Goal: Task Accomplishment & Management: Manage account settings

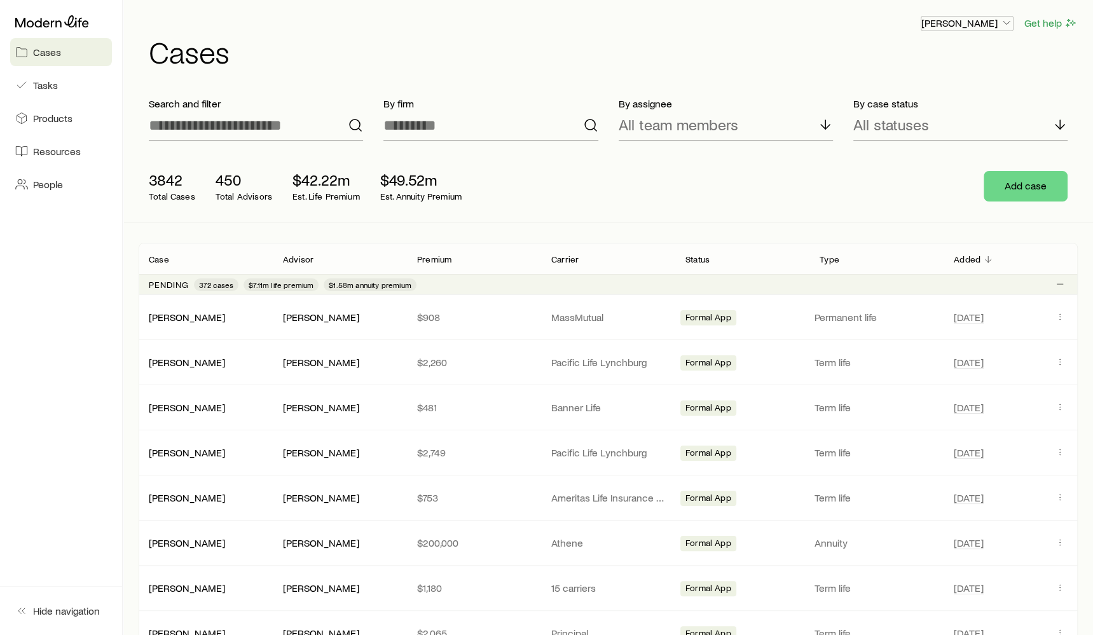
click at [965, 27] on p "[PERSON_NAME]" at bounding box center [967, 23] width 92 height 13
click at [909, 59] on span "Sign out" at bounding box center [907, 57] width 35 height 13
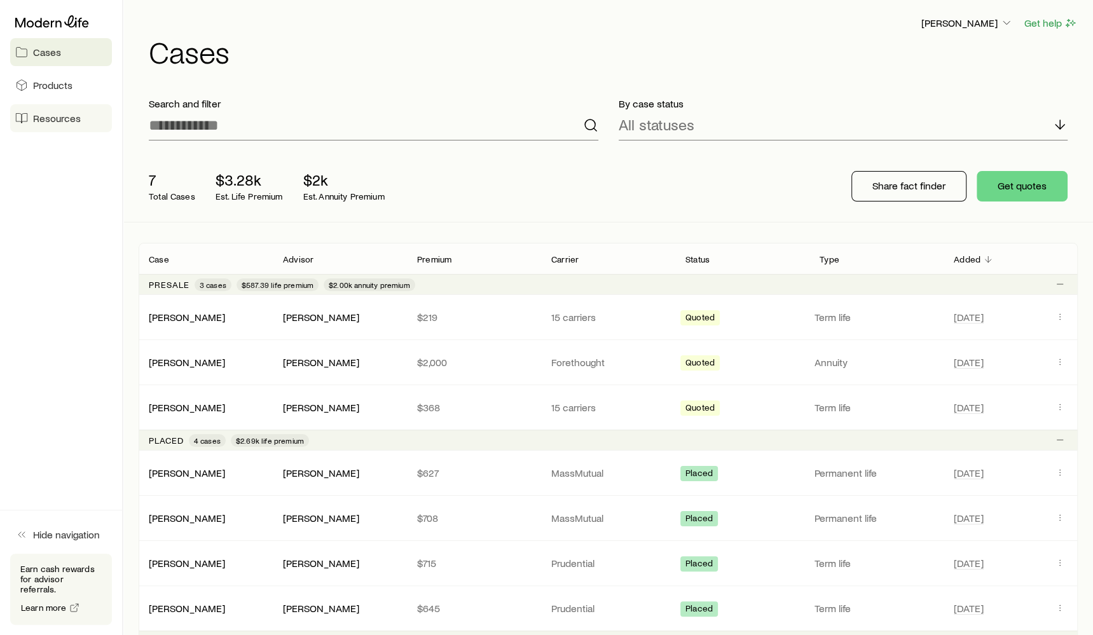
click at [55, 116] on span "Resources" at bounding box center [57, 118] width 48 height 13
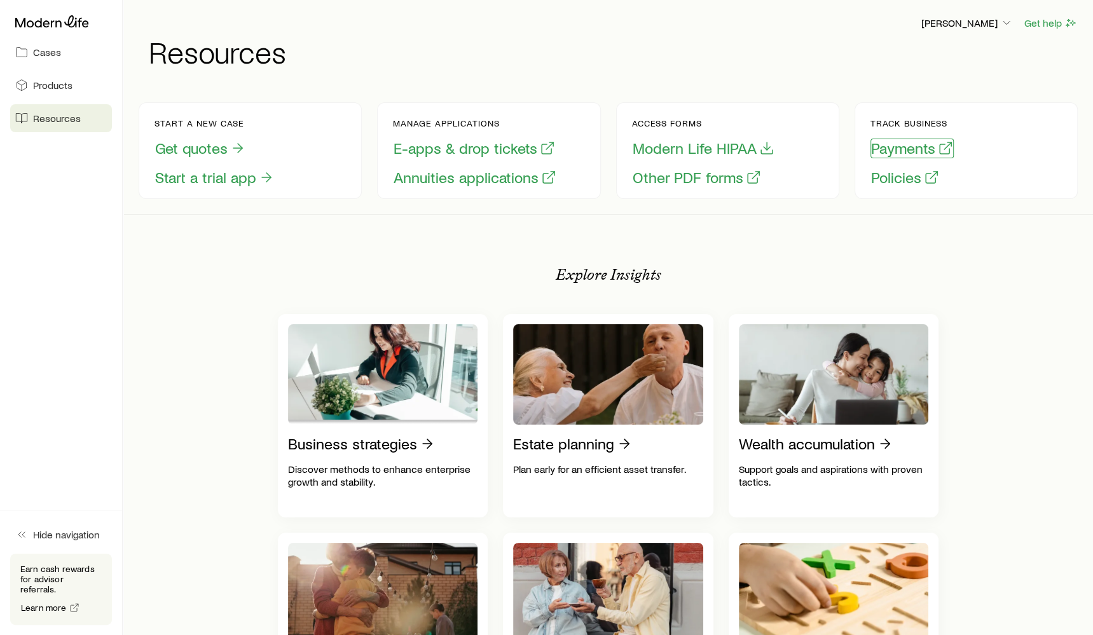
click at [909, 149] on button "Payments" at bounding box center [912, 149] width 83 height 20
click at [895, 150] on button "Payments" at bounding box center [912, 149] width 83 height 20
click at [904, 181] on button "Policies" at bounding box center [905, 178] width 69 height 20
click at [988, 25] on p "[PERSON_NAME]" at bounding box center [967, 23] width 92 height 13
click at [766, 57] on h1 "Resources" at bounding box center [613, 51] width 929 height 31
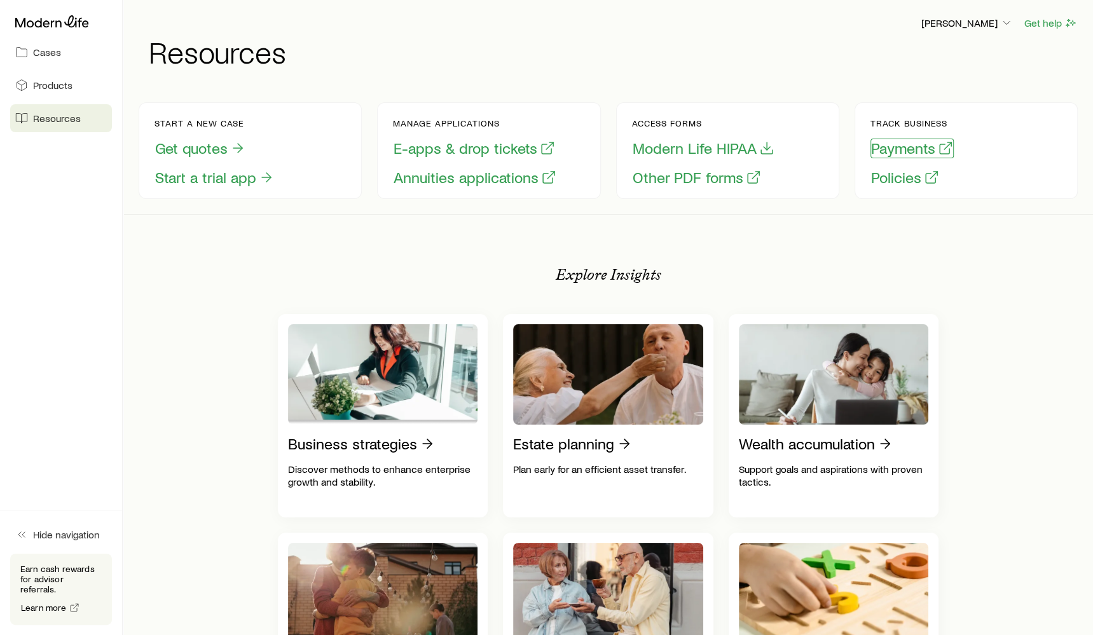
click at [930, 149] on button "Payments" at bounding box center [912, 149] width 83 height 20
click at [47, 25] on icon at bounding box center [52, 21] width 74 height 13
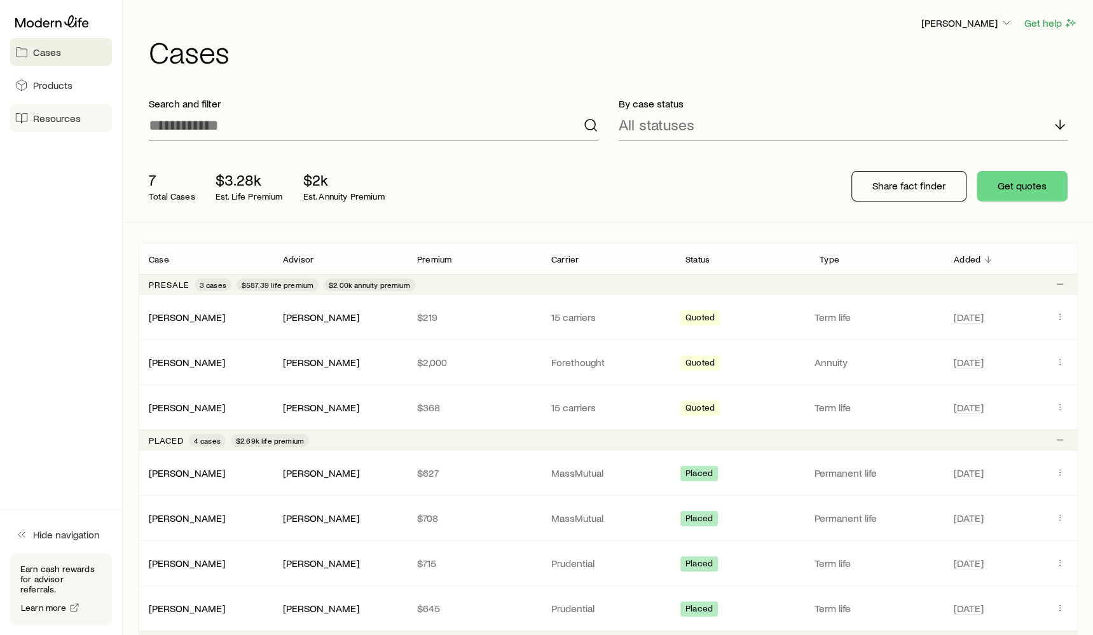
click at [55, 121] on span "Resources" at bounding box center [57, 118] width 48 height 13
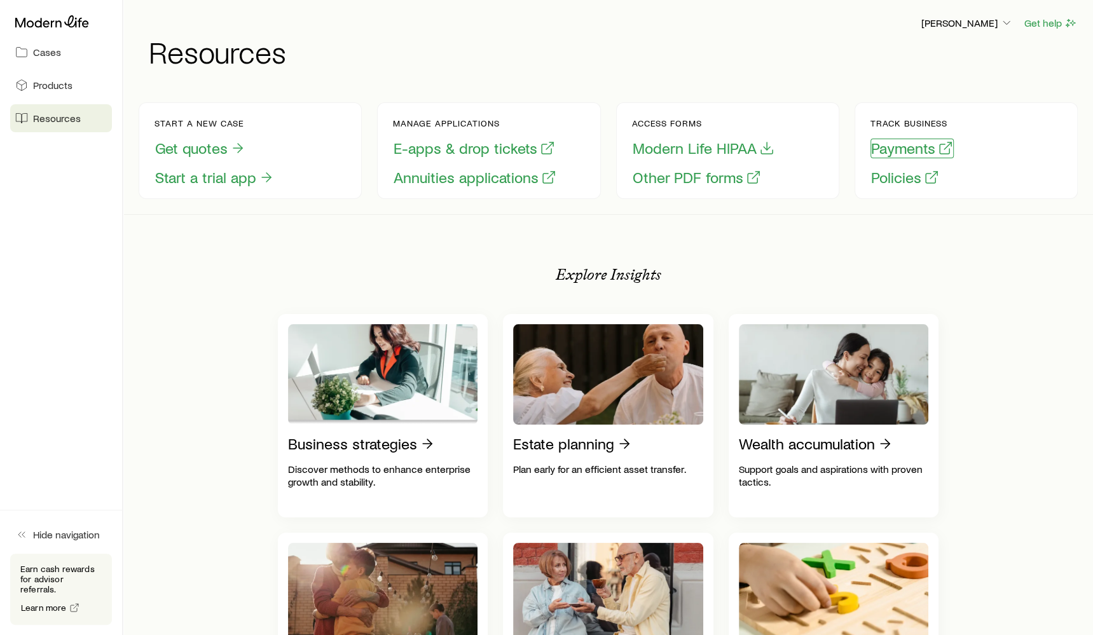
click at [927, 148] on button "Payments" at bounding box center [912, 149] width 83 height 20
click at [900, 181] on button "Policies" at bounding box center [905, 178] width 69 height 20
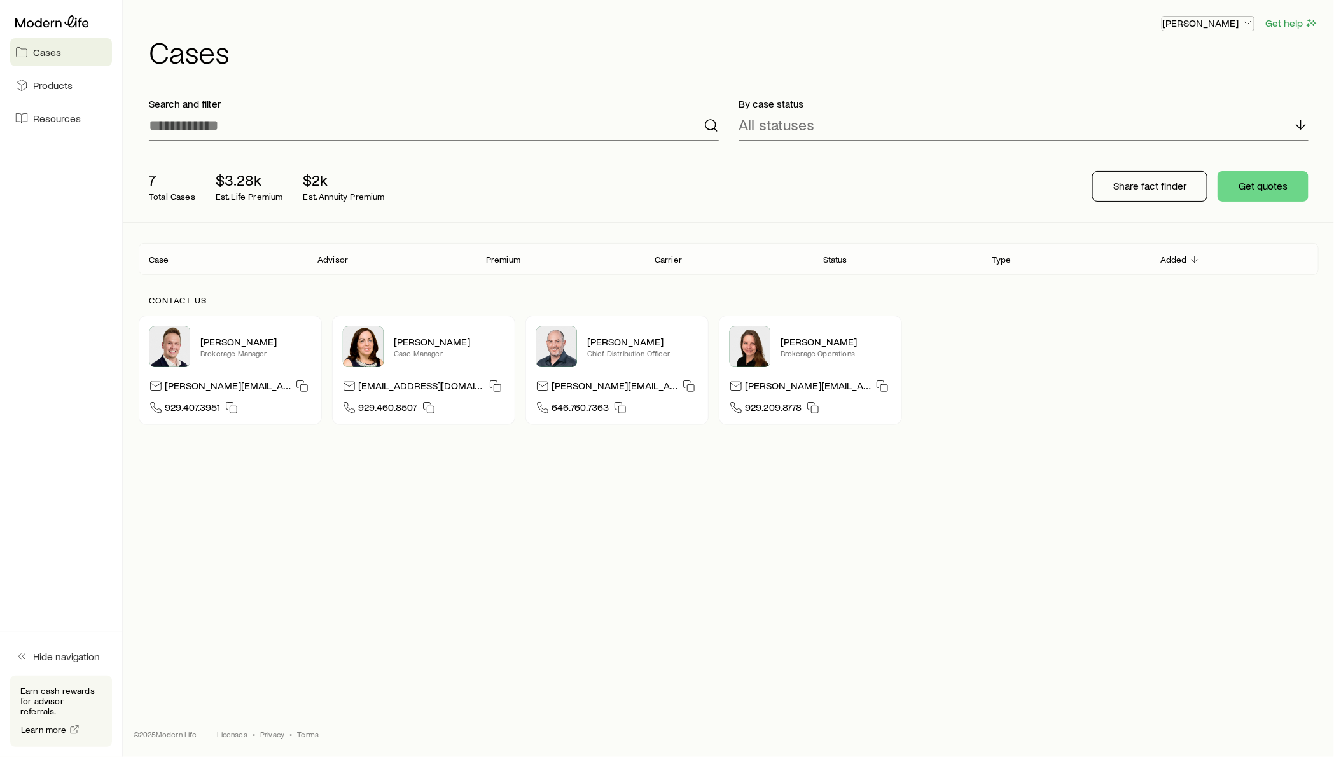
click at [1201, 26] on p "[PERSON_NAME]" at bounding box center [1208, 23] width 92 height 13
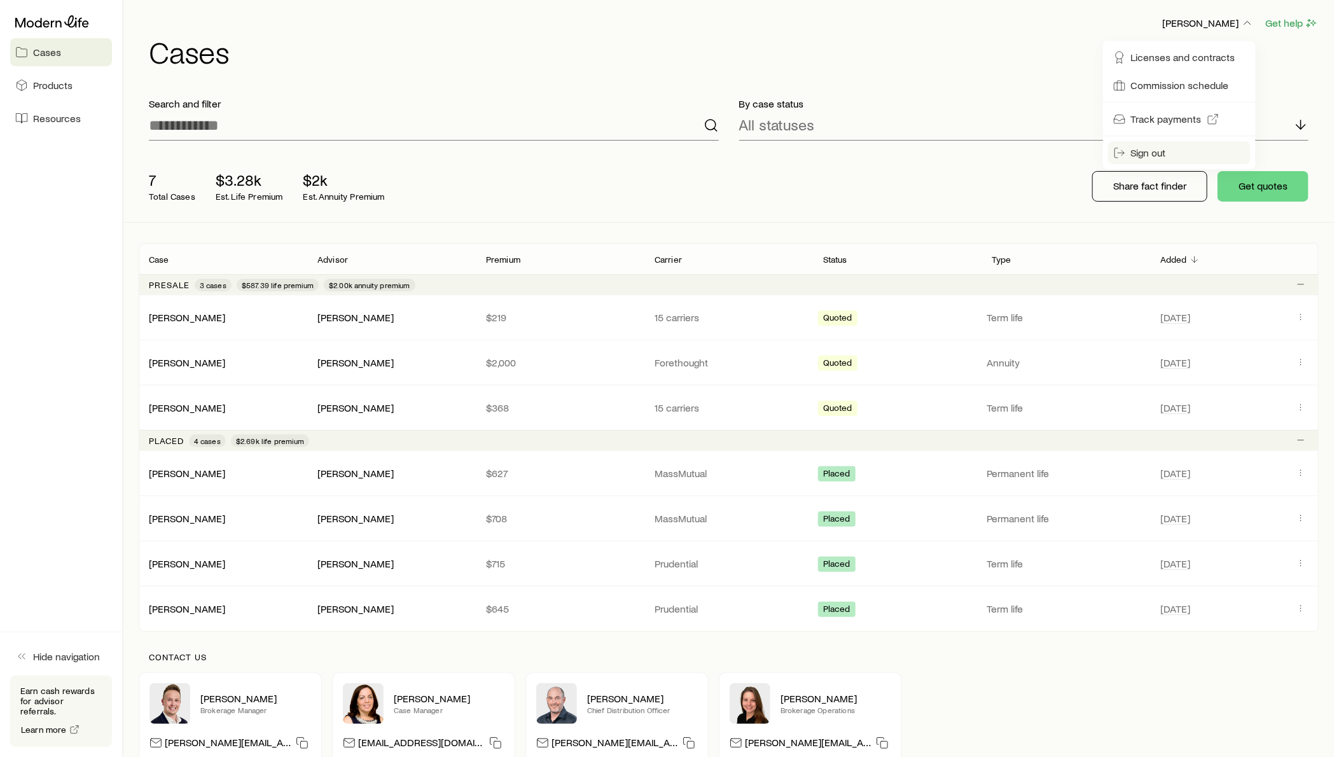
click at [1147, 148] on span "Sign out" at bounding box center [1148, 152] width 35 height 13
